Goal: Information Seeking & Learning: Learn about a topic

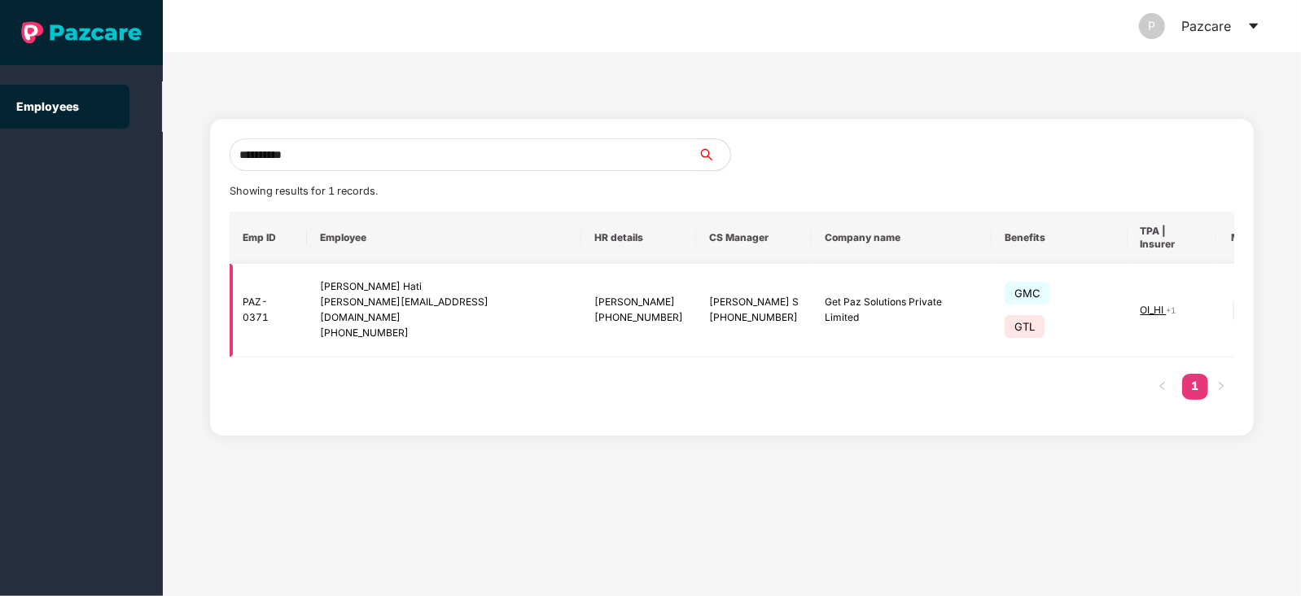
click at [1233, 299] on img at bounding box center [1244, 310] width 23 height 23
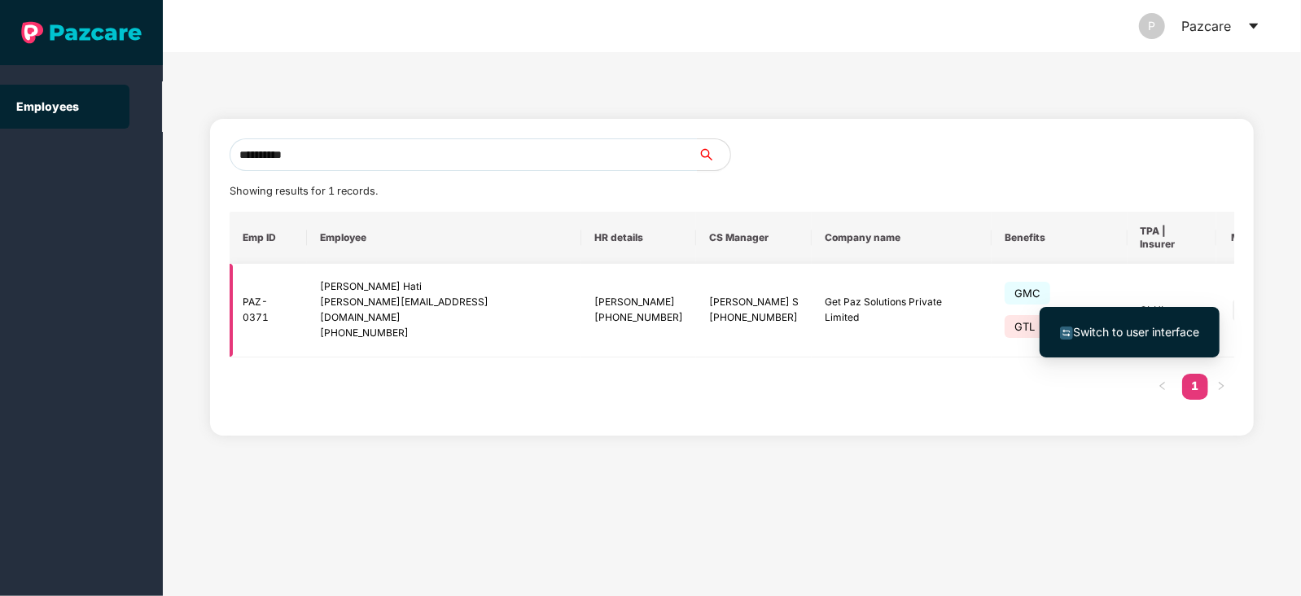
click at [992, 318] on td "GMC GTL" at bounding box center [1060, 311] width 136 height 94
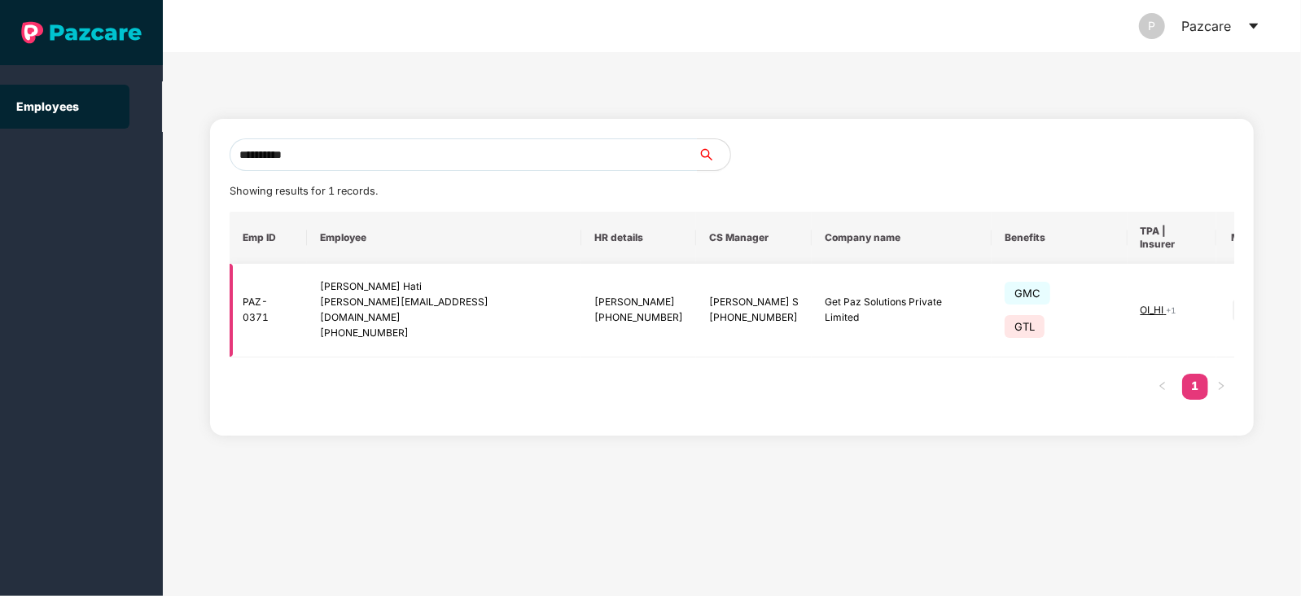
click at [1007, 315] on span "GTL" at bounding box center [1025, 326] width 40 height 23
click at [1005, 287] on span "GMC" at bounding box center [1028, 293] width 46 height 23
click at [1005, 288] on span "GMC" at bounding box center [1028, 293] width 46 height 23
click at [1005, 315] on span "GTL" at bounding box center [1025, 326] width 40 height 23
click at [1167, 305] on span "+ 1" at bounding box center [1172, 310] width 10 height 10
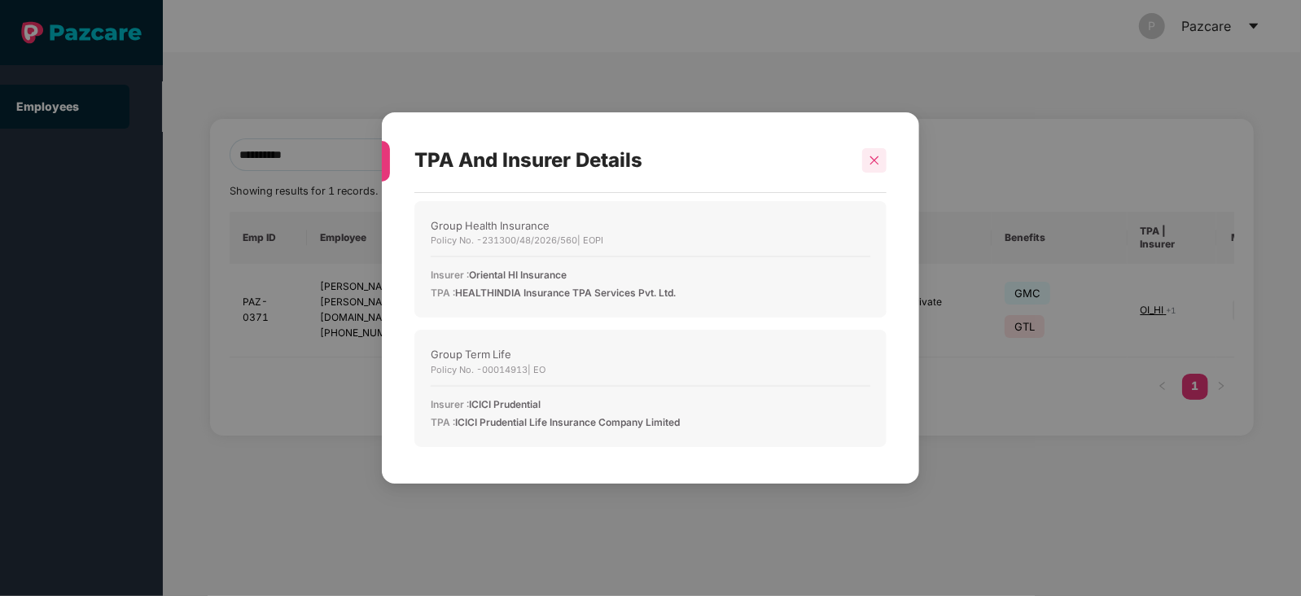
click at [879, 166] on div at bounding box center [874, 160] width 24 height 24
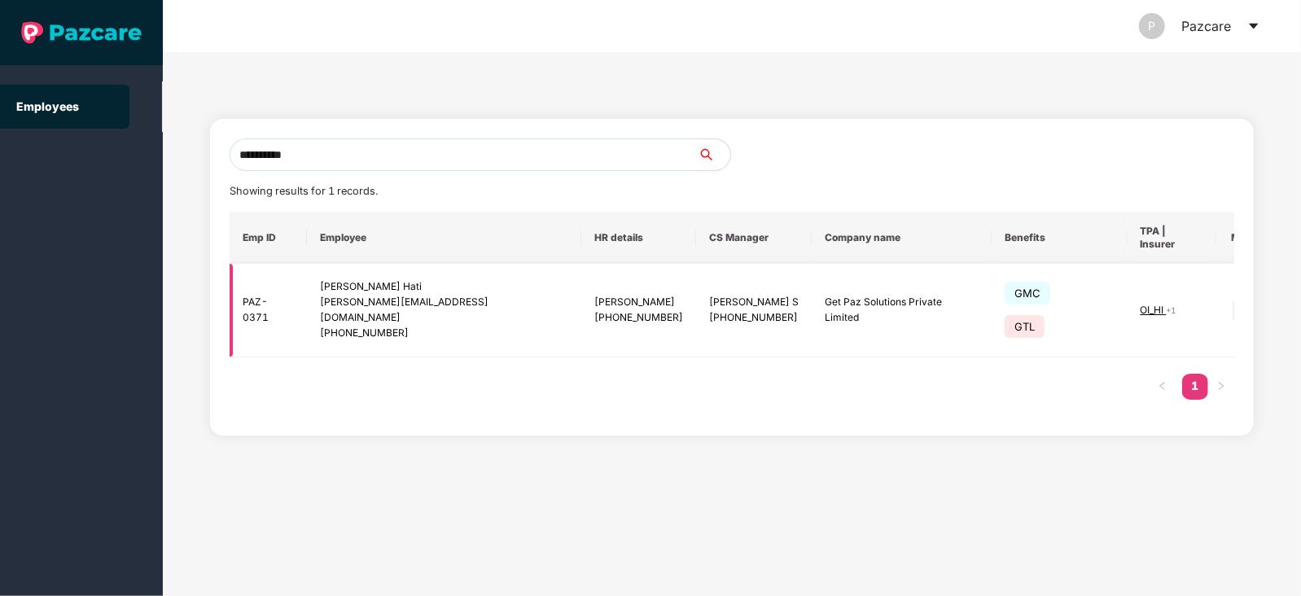
click at [1233, 299] on img at bounding box center [1244, 310] width 23 height 23
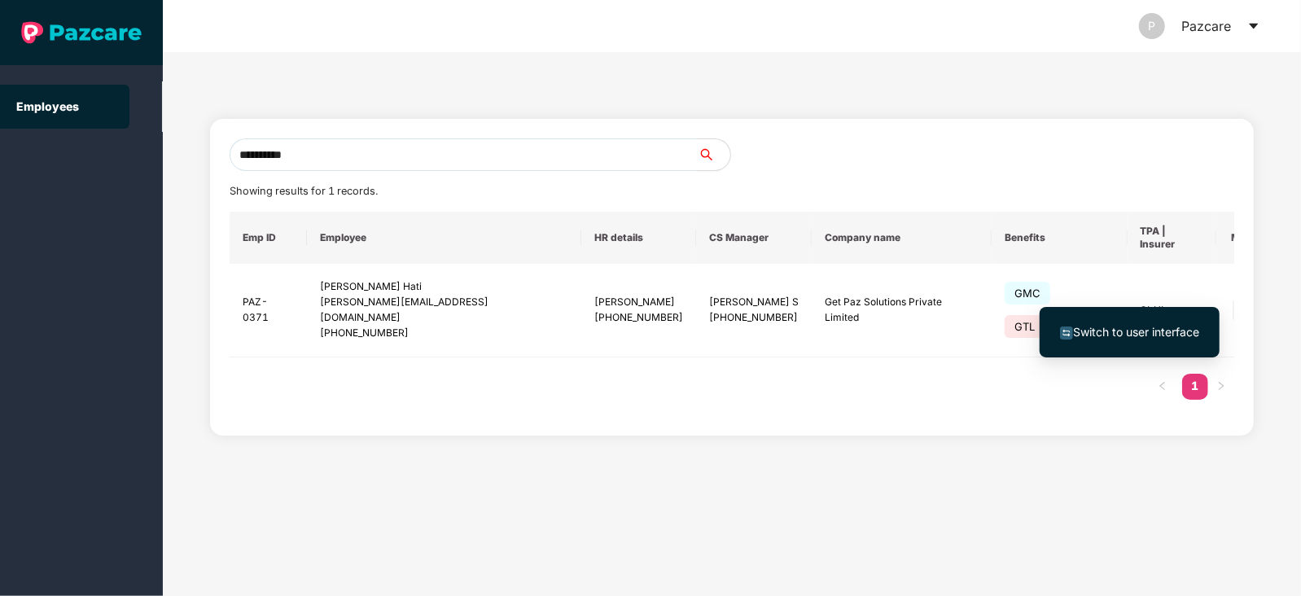
click at [1038, 371] on div "Emp ID Employee HR details CS Manager Company name Benefits TPA | Insurer More …" at bounding box center [732, 314] width 1005 height 204
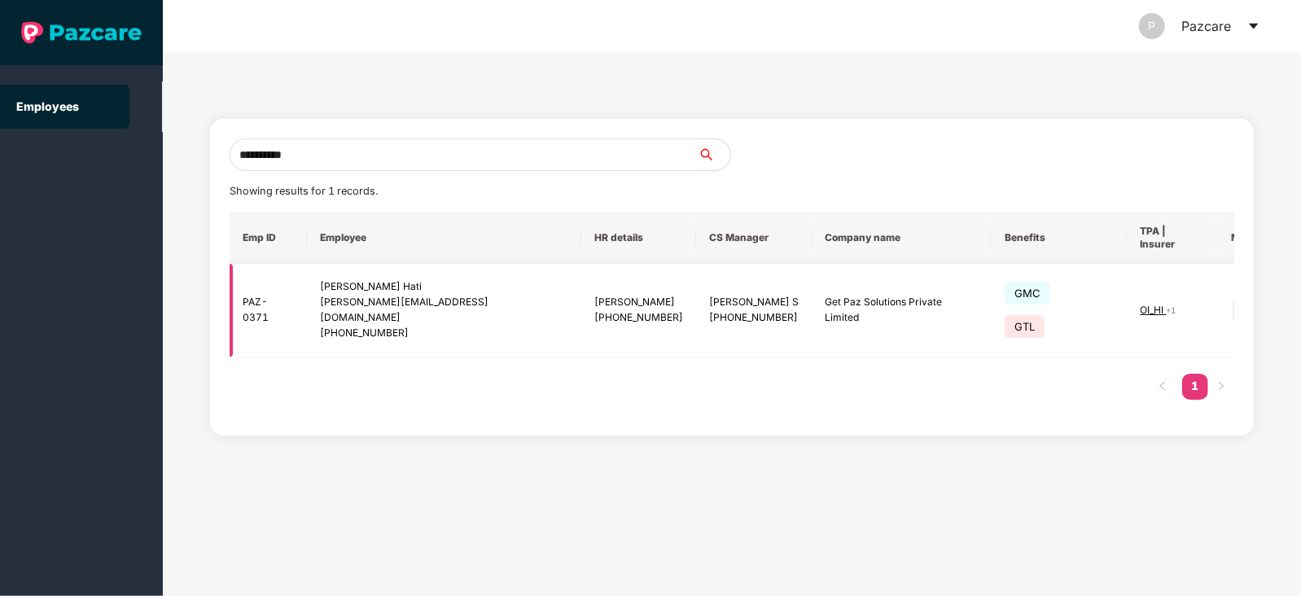
click at [812, 299] on td "Get Paz Solutions Private Limited" at bounding box center [901, 311] width 179 height 94
click at [581, 266] on td "Parimal Pratyush +918624840798" at bounding box center [638, 311] width 115 height 94
click at [1233, 299] on img at bounding box center [1244, 310] width 23 height 23
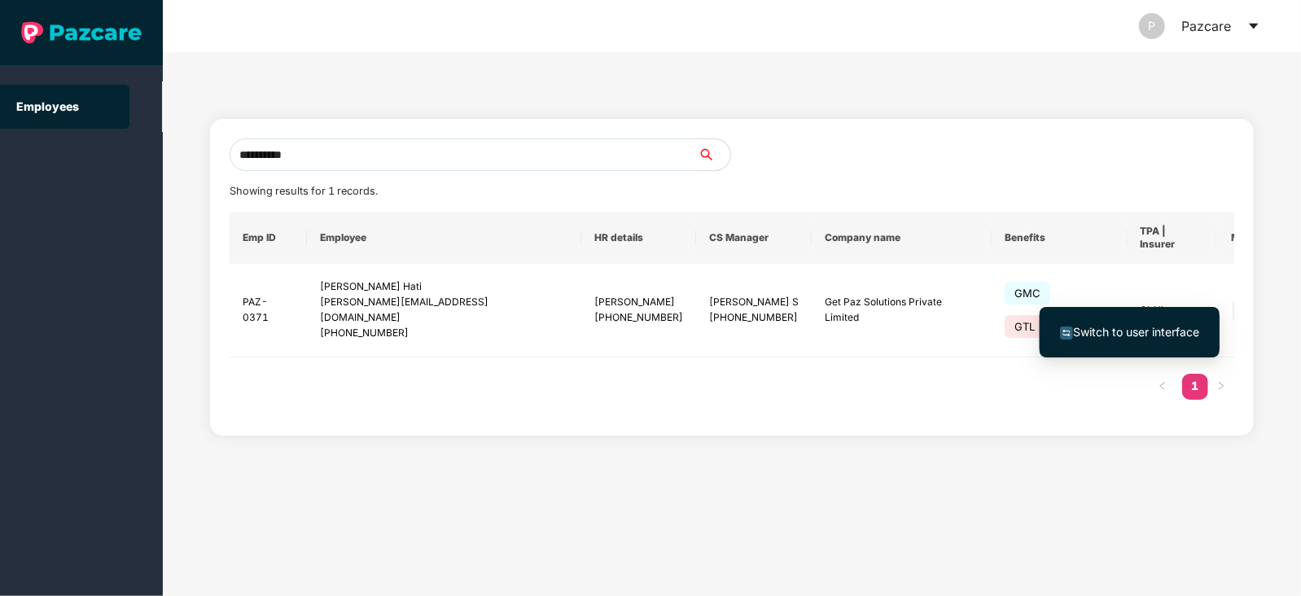
click at [1102, 338] on span "Switch to user interface" at bounding box center [1136, 332] width 126 height 14
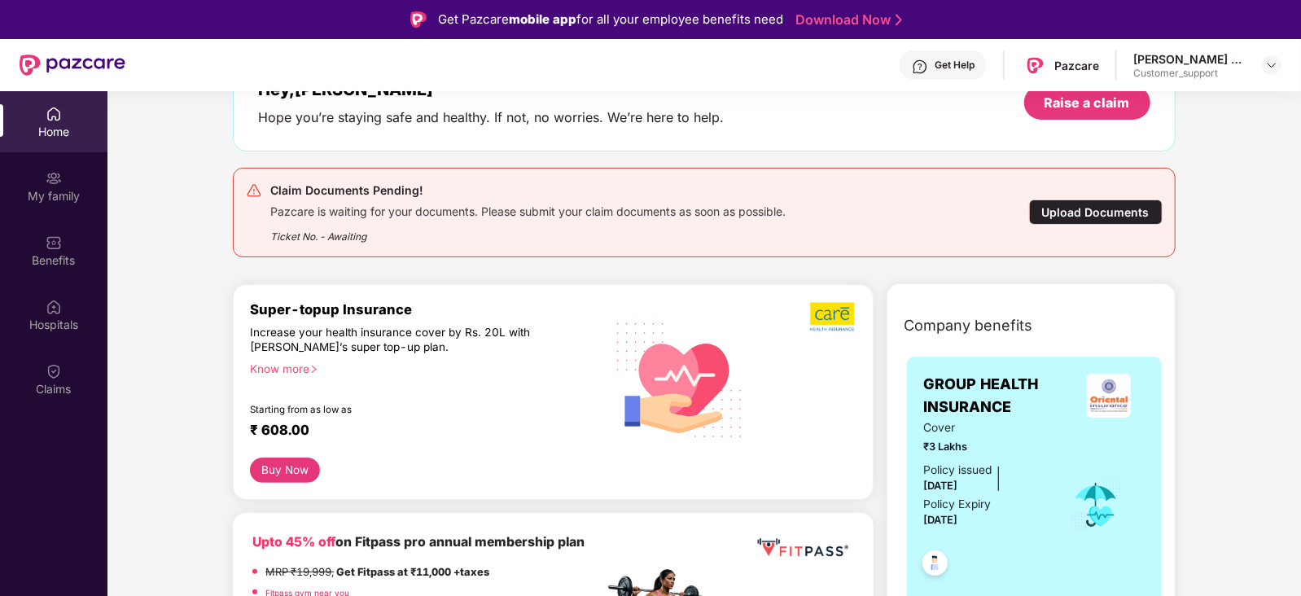
scroll to position [117, 0]
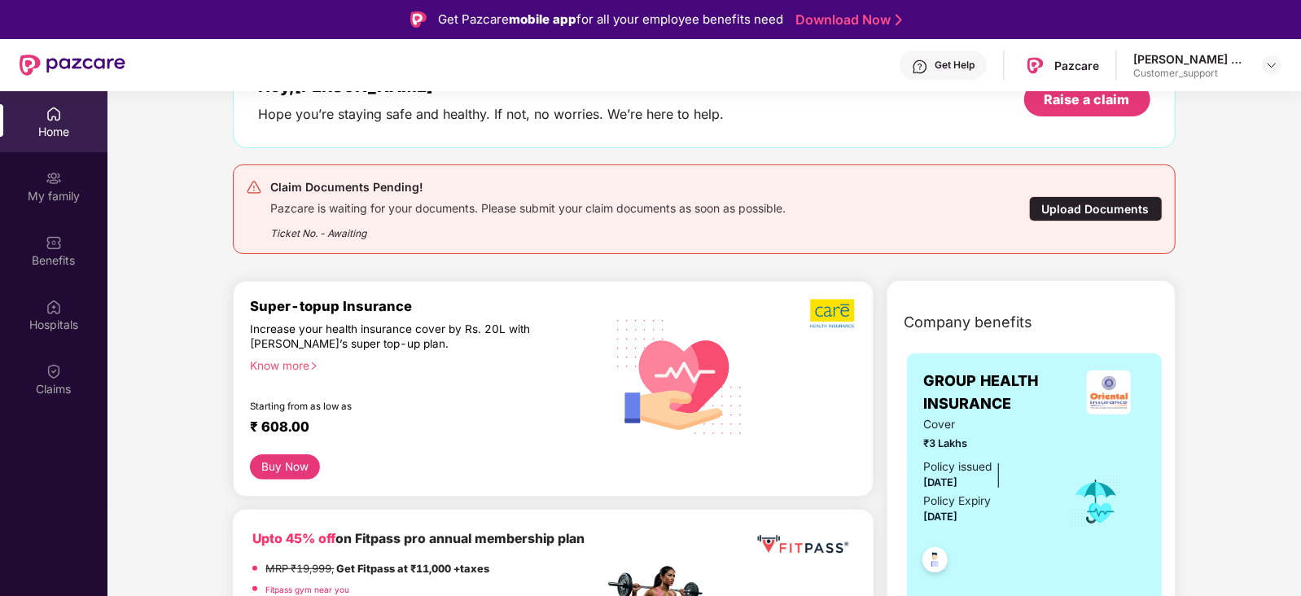
click at [456, 358] on div "Know more" at bounding box center [422, 363] width 344 height 11
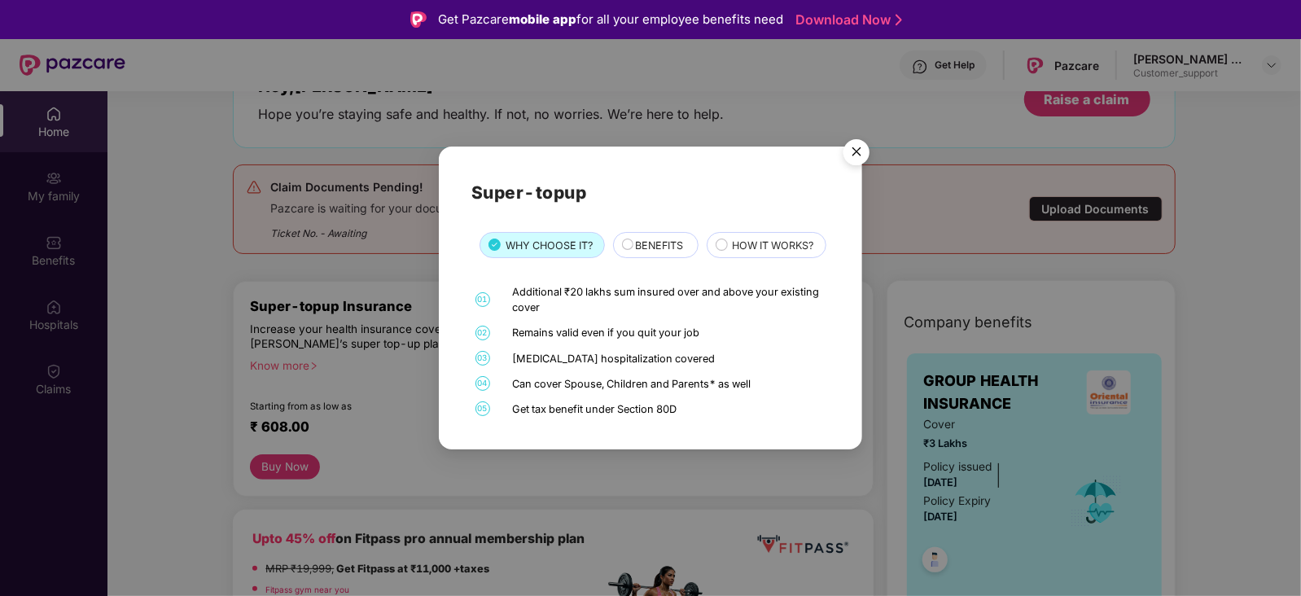
click at [860, 132] on img "Close" at bounding box center [857, 155] width 46 height 46
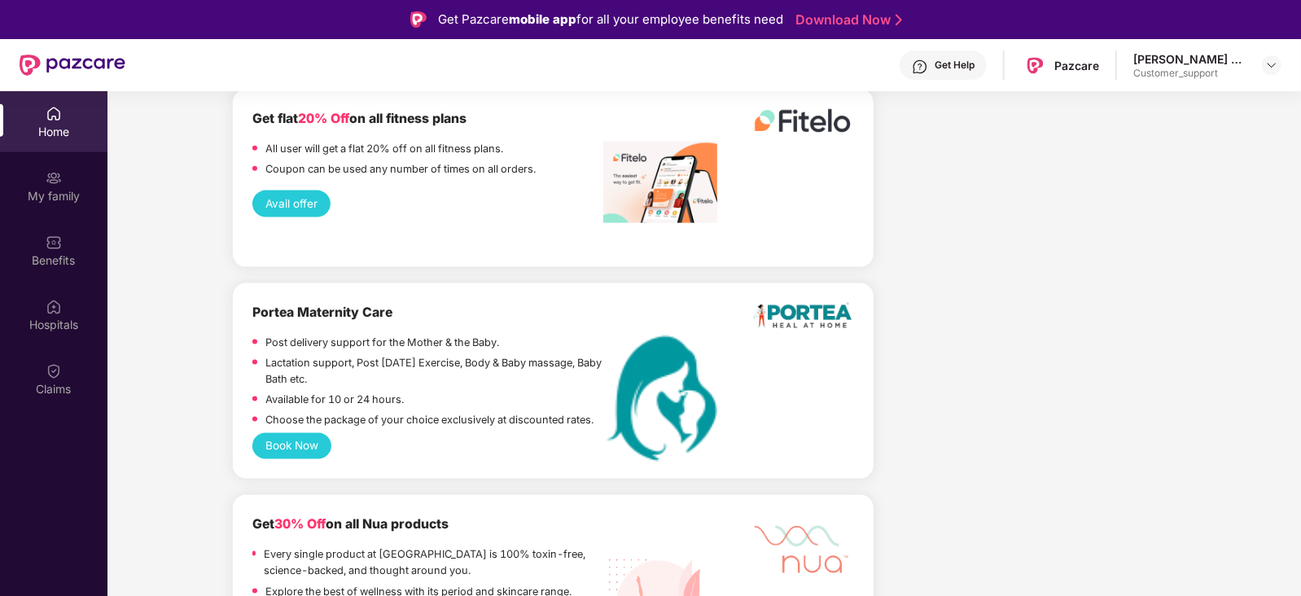
scroll to position [5530, 0]
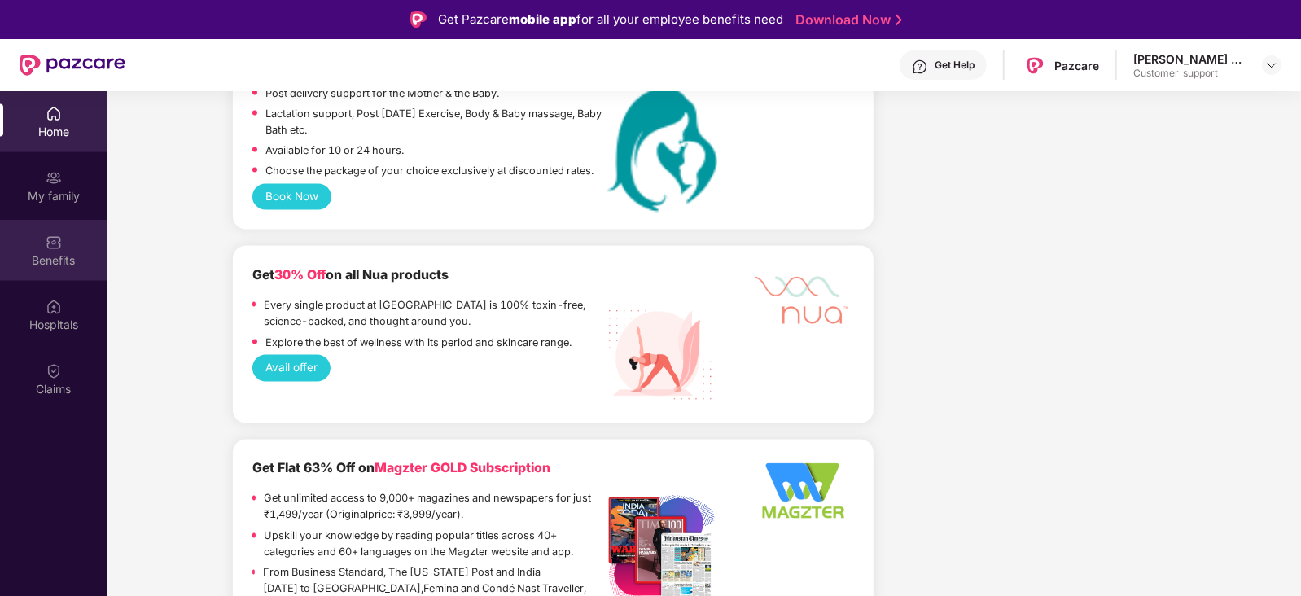
click at [73, 243] on div "Benefits" at bounding box center [54, 250] width 108 height 61
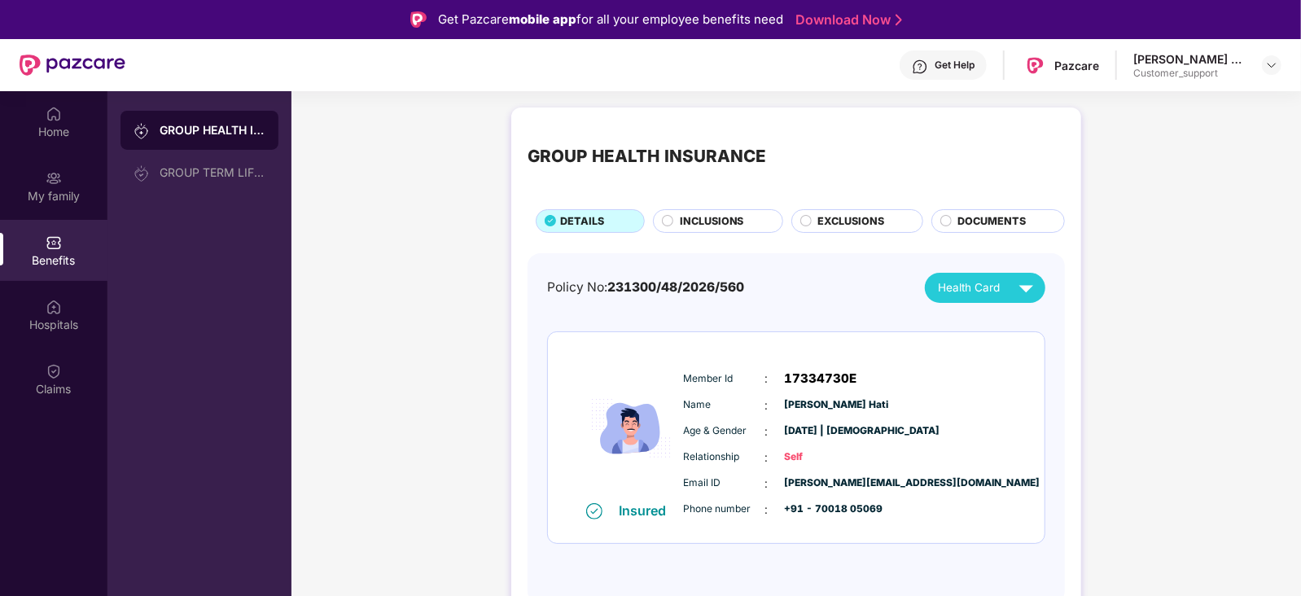
scroll to position [90, 0]
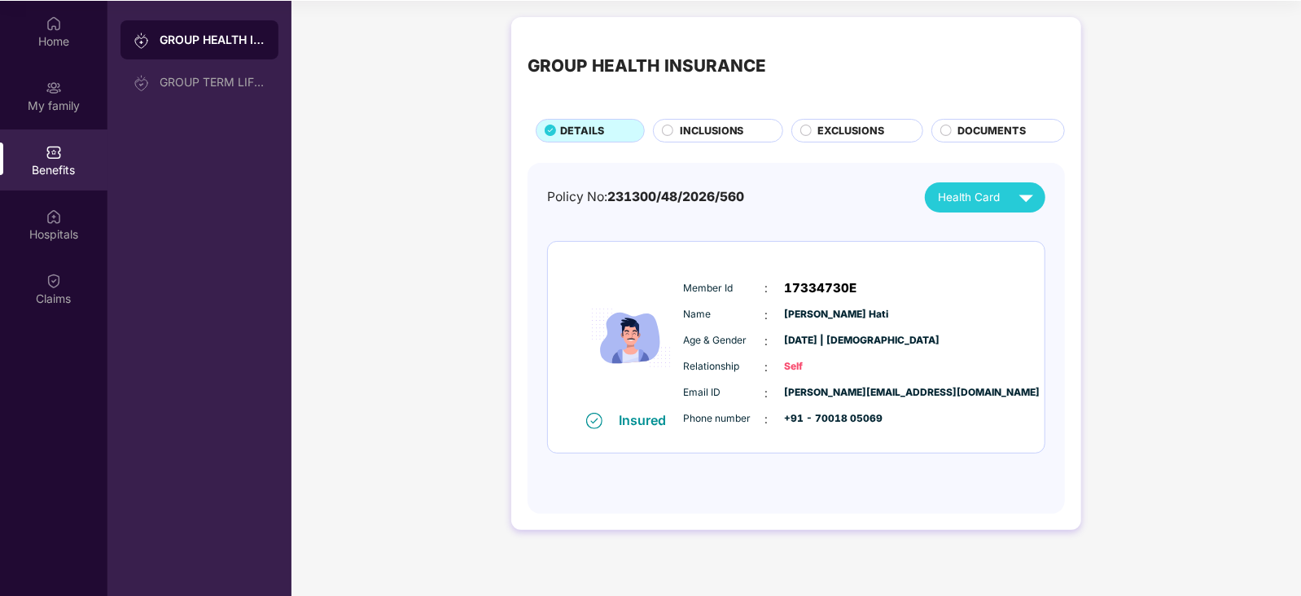
click at [696, 121] on div "INCLUSIONS" at bounding box center [717, 131] width 129 height 24
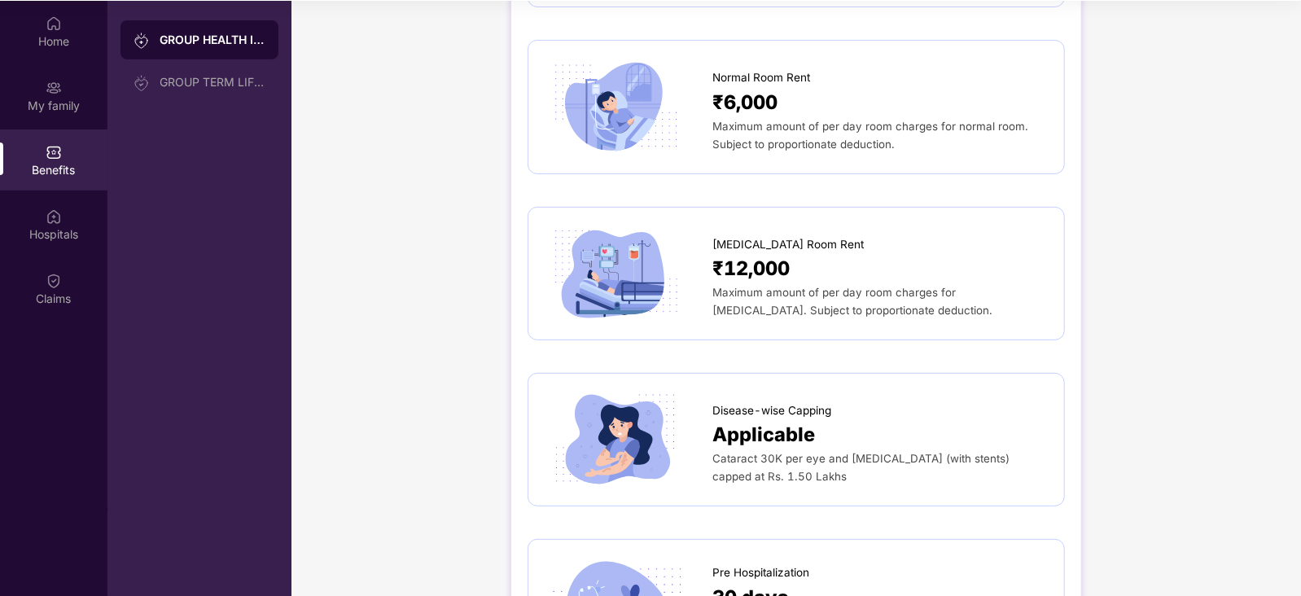
scroll to position [0, 0]
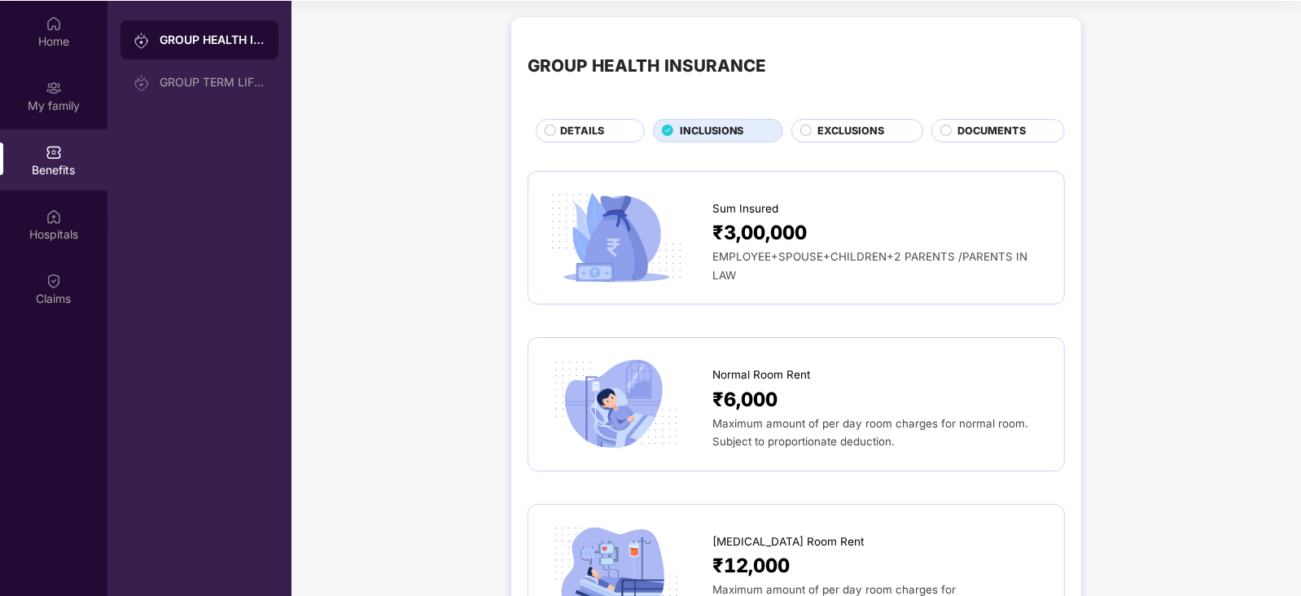
click at [862, 136] on span "EXCLUSIONS" at bounding box center [851, 131] width 67 height 16
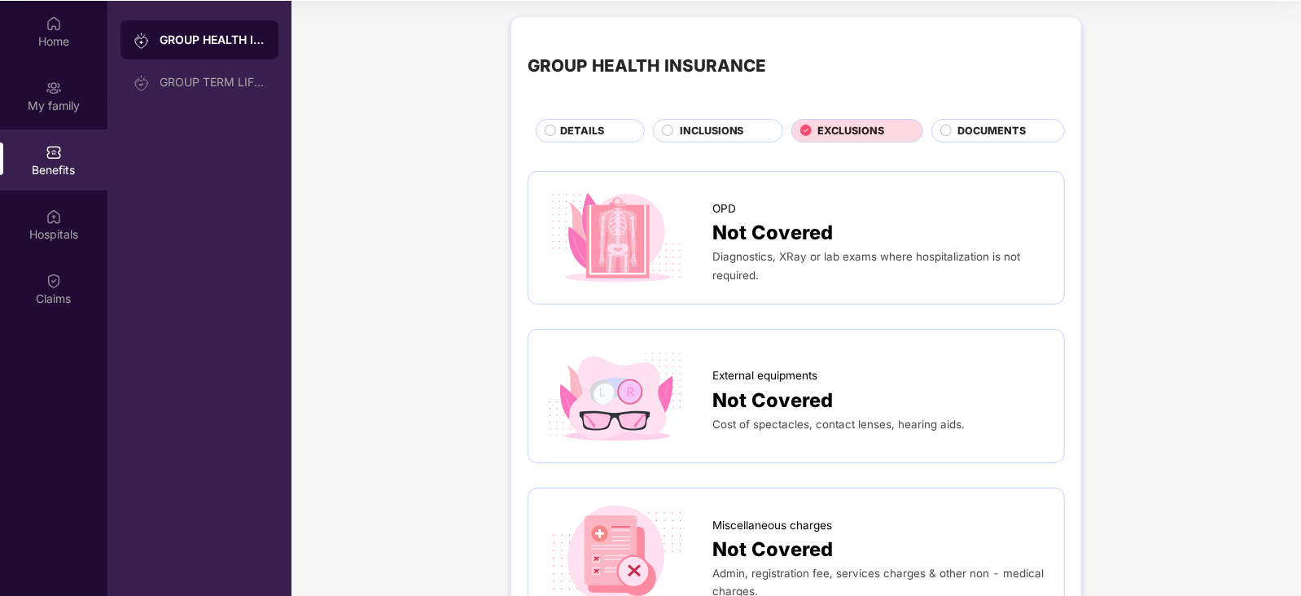
click at [1020, 119] on div "DOCUMENTS" at bounding box center [999, 131] width 134 height 24
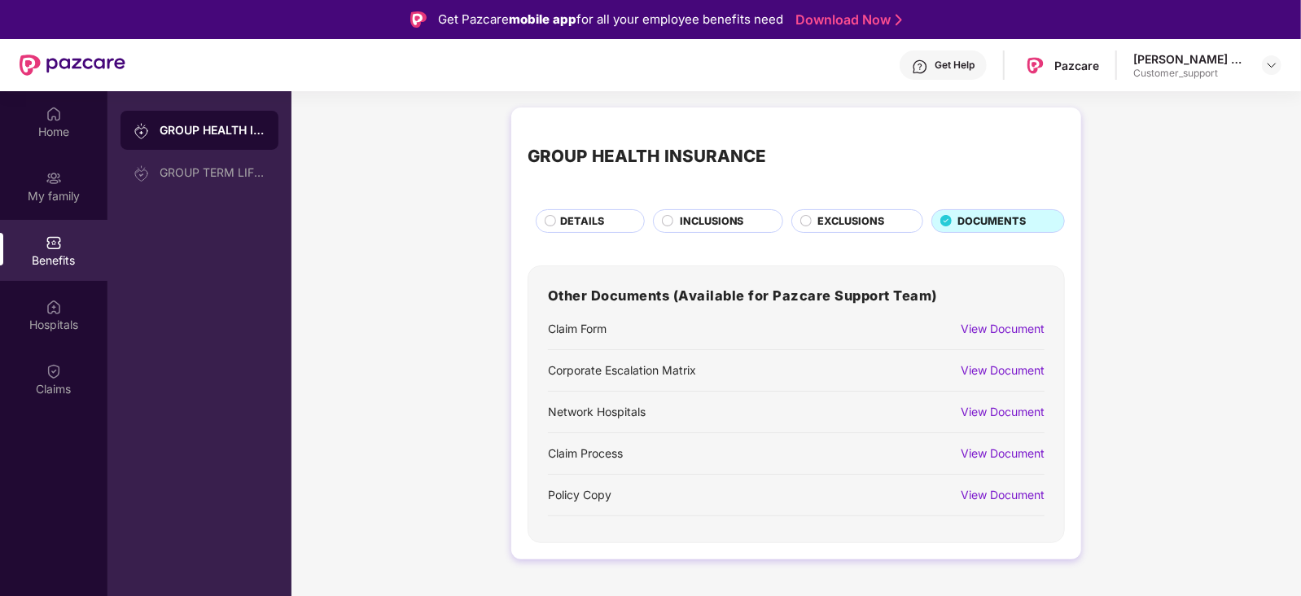
click at [1007, 328] on div "View Document" at bounding box center [1003, 329] width 84 height 18
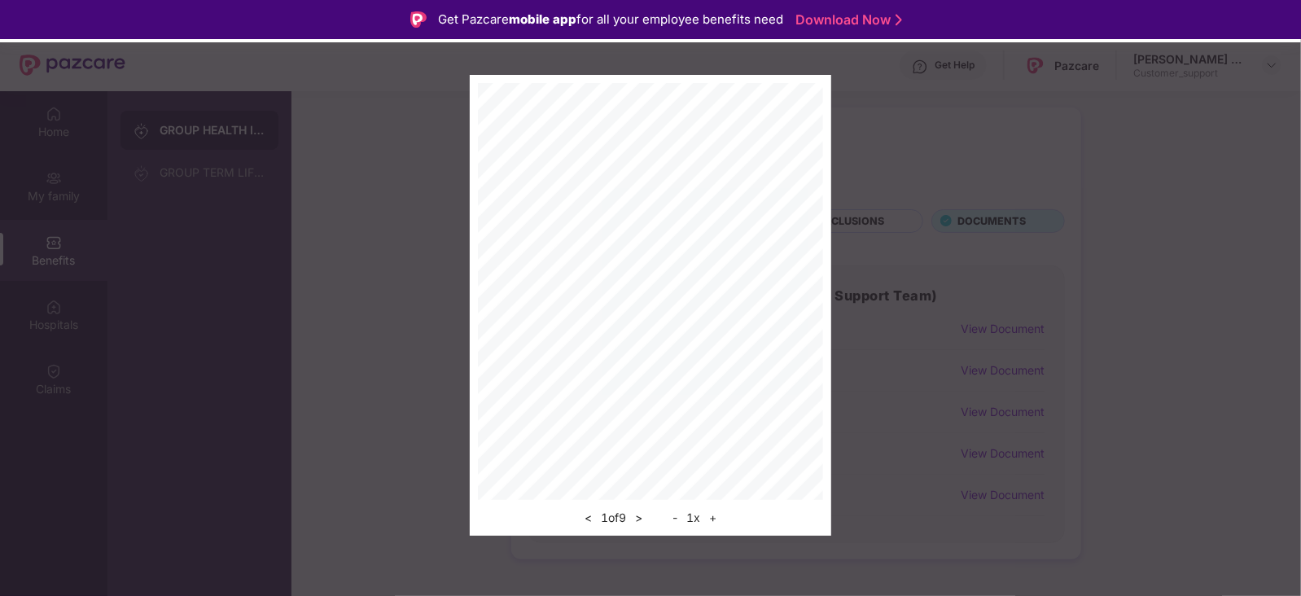
click at [994, 187] on div "< 1 of 9 > - 1 x +" at bounding box center [650, 305] width 1301 height 461
click at [20, 87] on div "< 1 of 9 > - 1 x +" at bounding box center [650, 305] width 1301 height 461
click at [880, 354] on div "< 1 of 9 > - 1 x +" at bounding box center [650, 305] width 1301 height 461
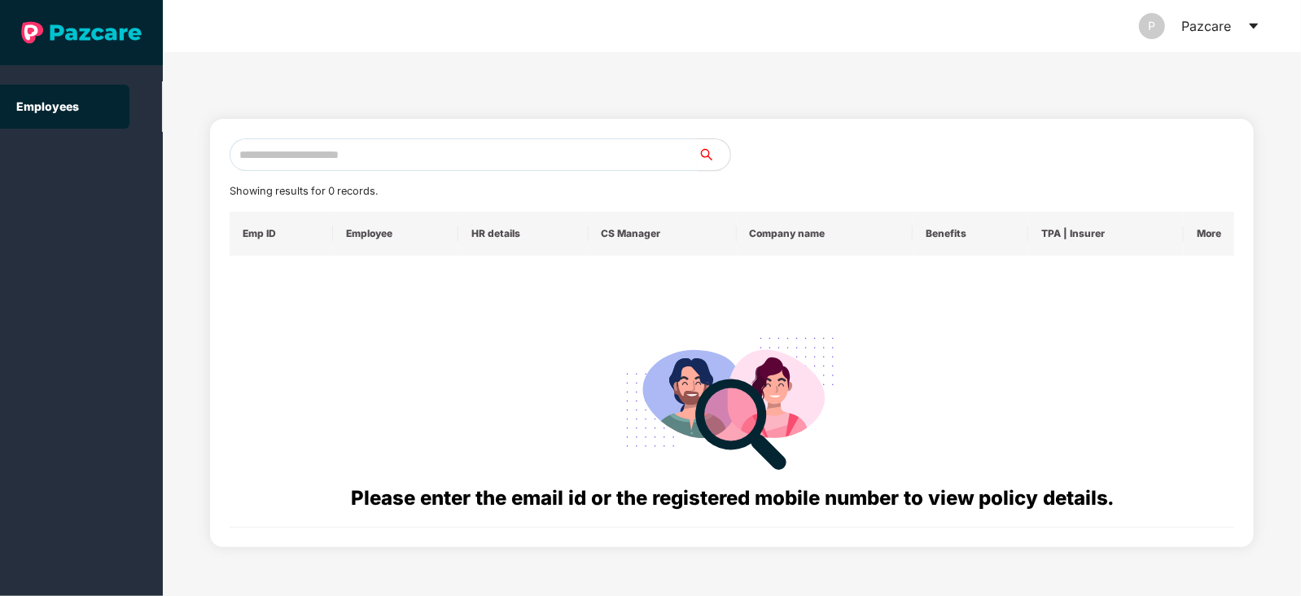
click at [338, 165] on input "text" at bounding box center [464, 154] width 468 height 33
